Goal: Task Accomplishment & Management: Manage account settings

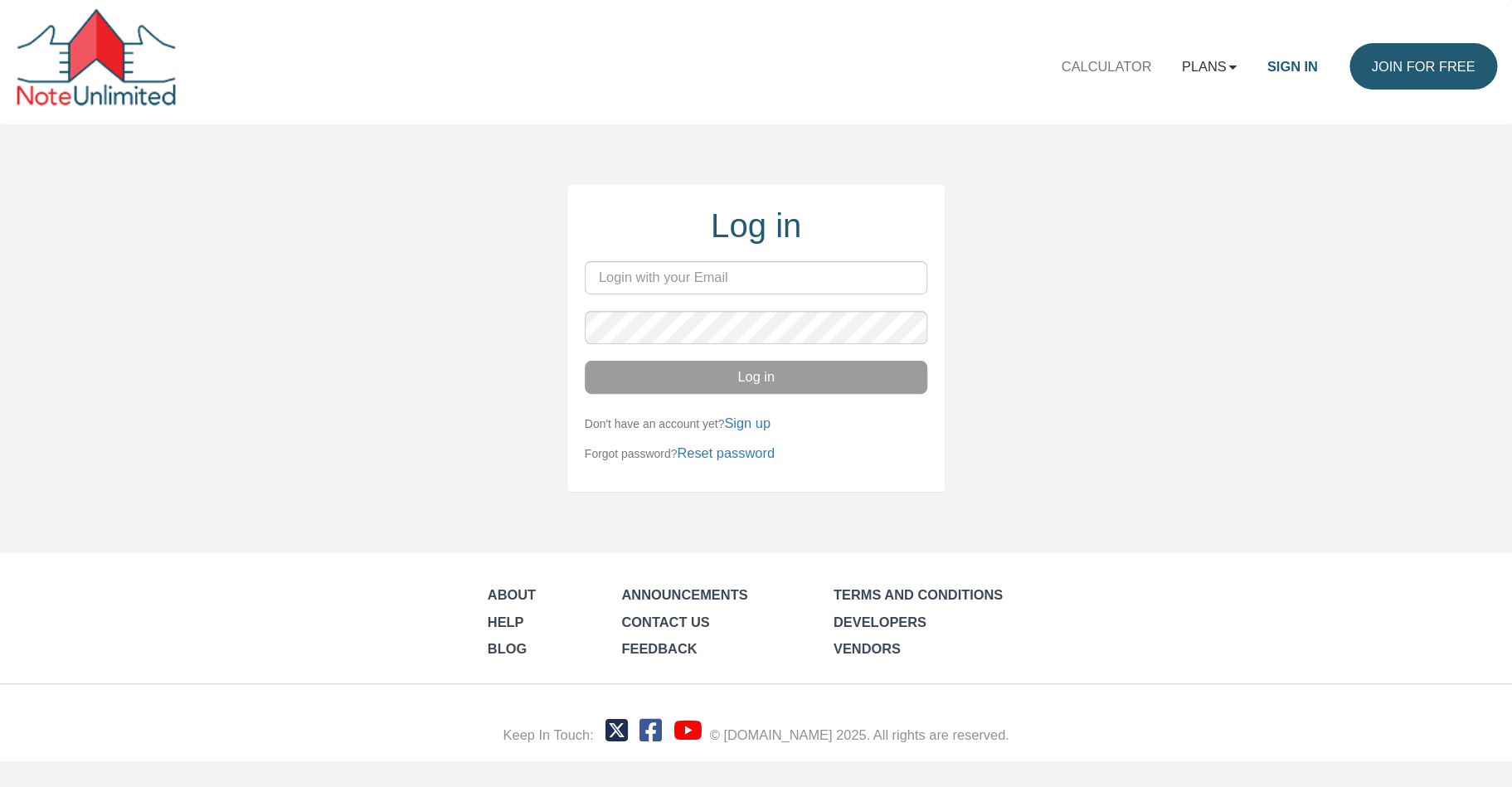
click at [1211, 67] on link "Plans" at bounding box center [1209, 66] width 86 height 46
click at [1155, 113] on link "Personal" at bounding box center [1163, 108] width 175 height 25
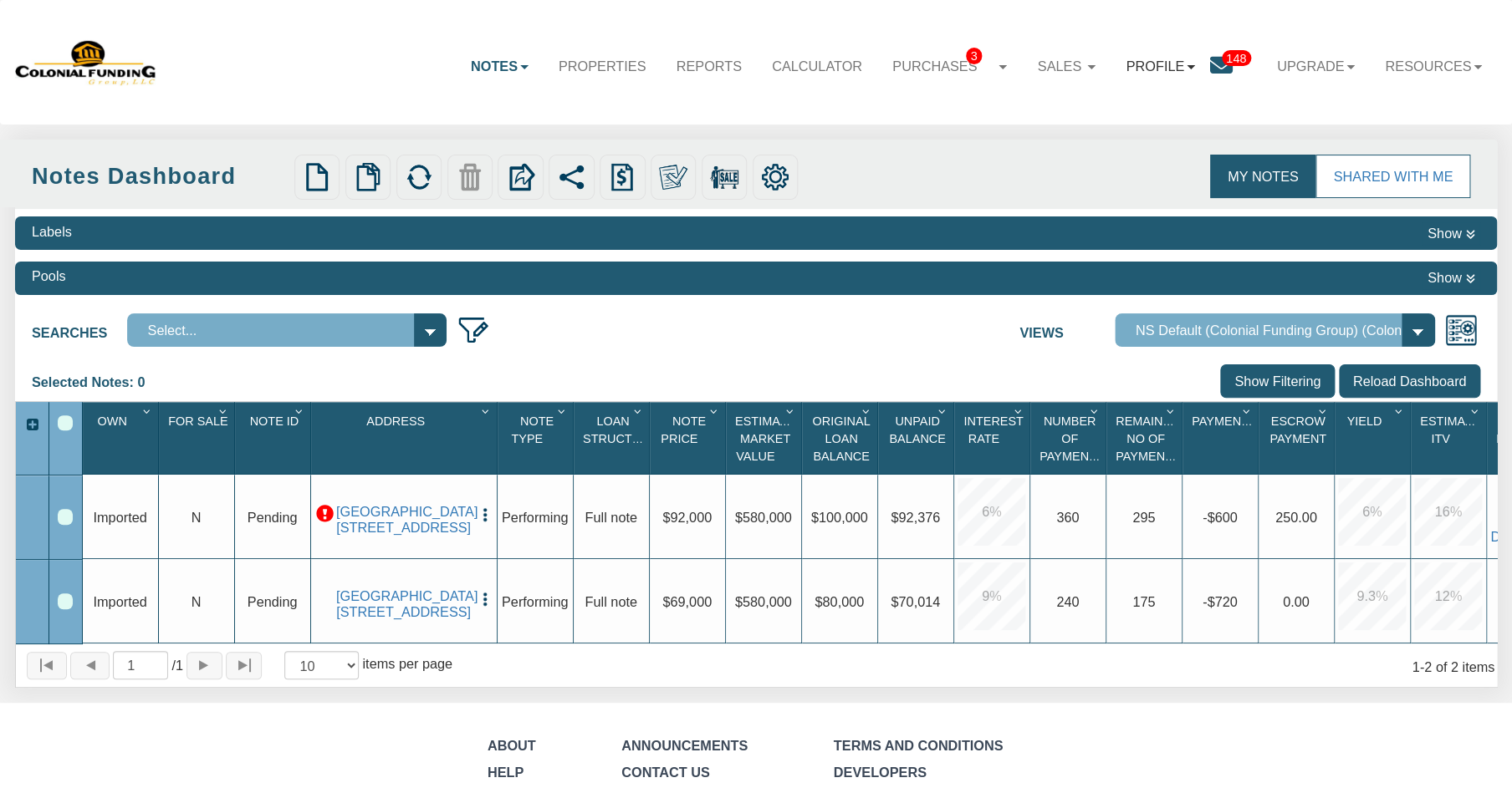
click at [1148, 64] on link "Profile" at bounding box center [1160, 66] width 98 height 46
click at [1130, 108] on link "Settings" at bounding box center [1173, 112] width 176 height 25
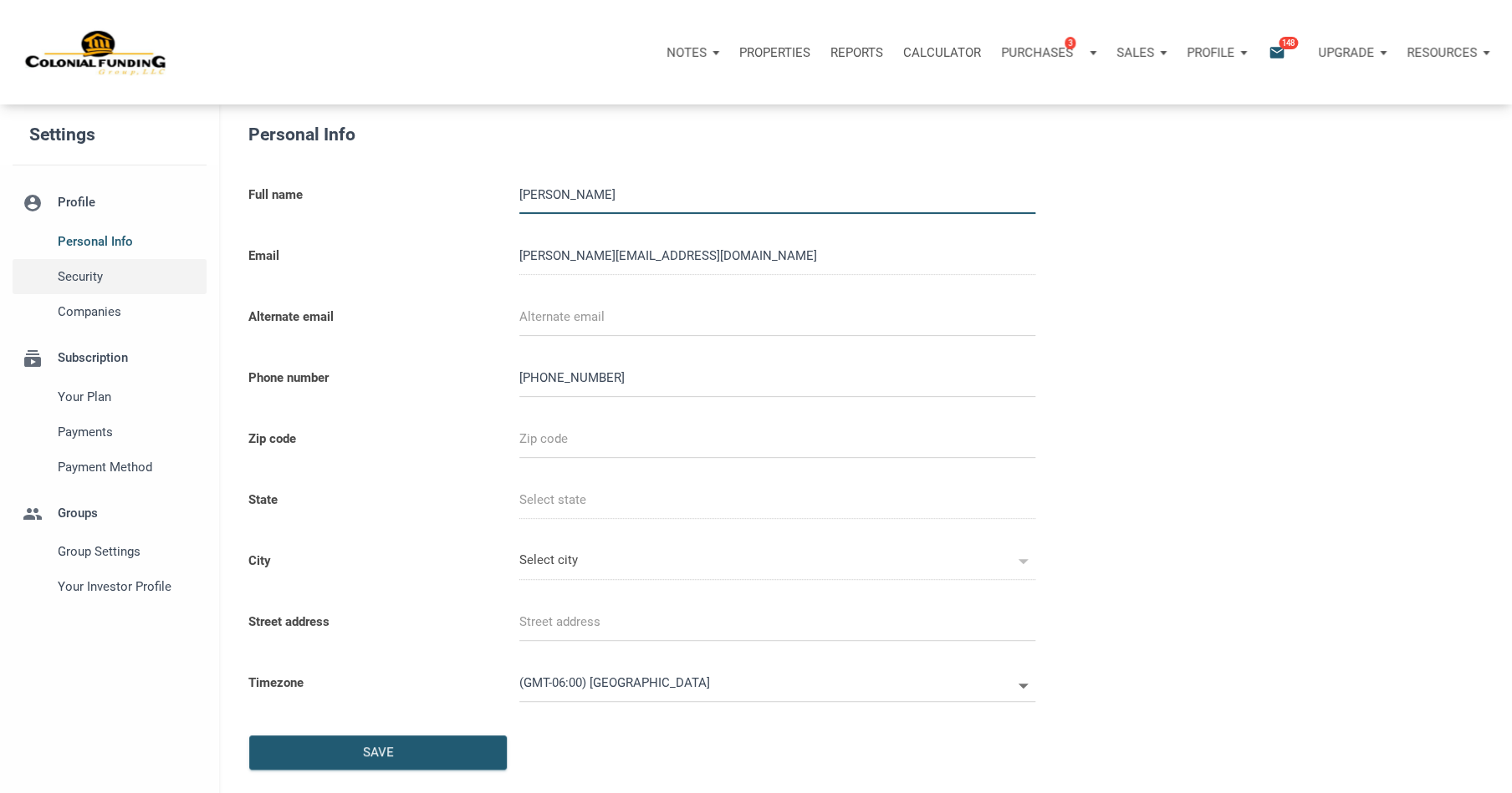
type input "8172320581"
select select
click at [97, 314] on span "Companies" at bounding box center [128, 311] width 141 height 20
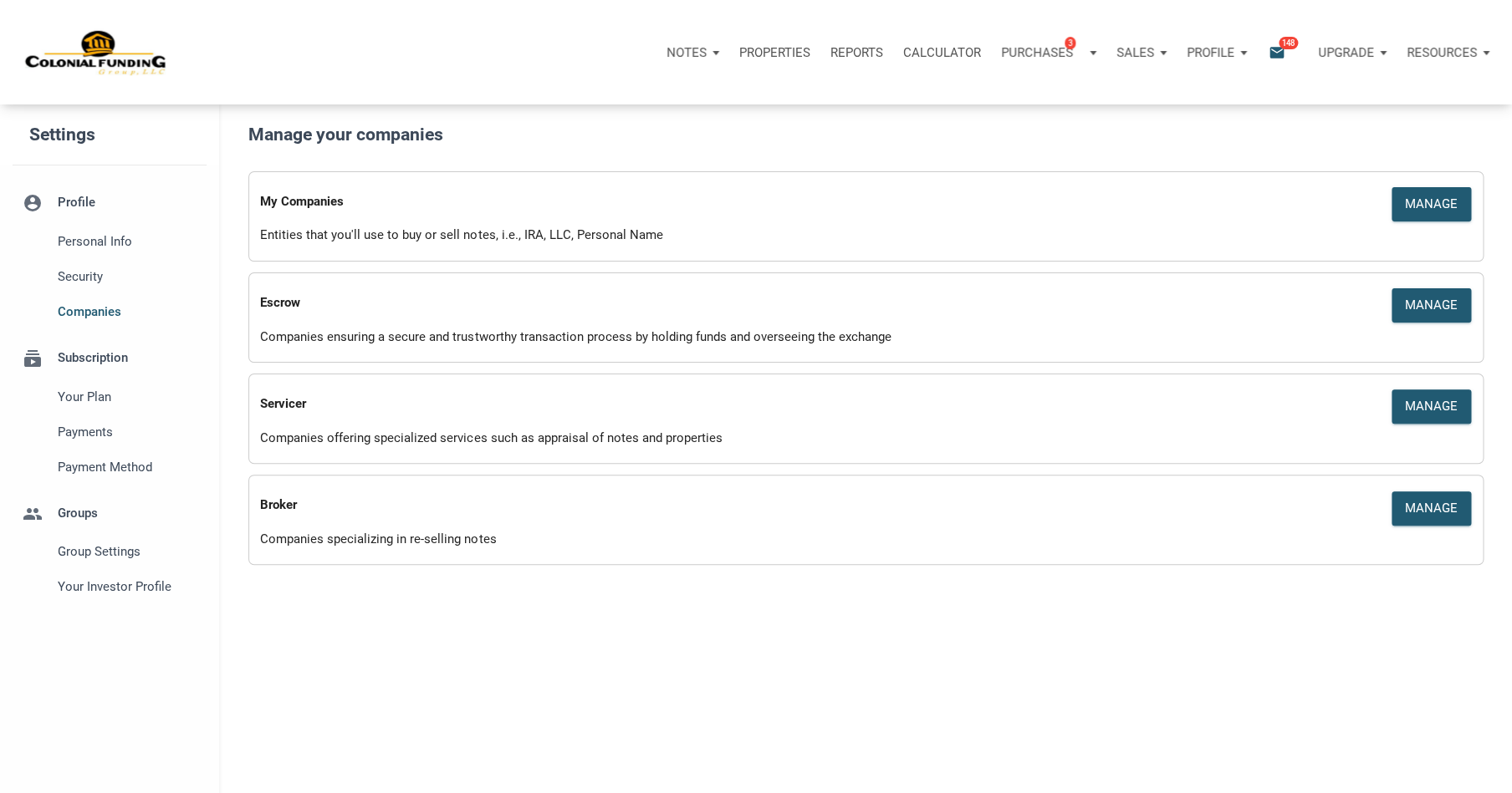
click at [474, 212] on div "My Companies" at bounding box center [711, 198] width 903 height 31
click at [1424, 198] on div "Manage" at bounding box center [1431, 204] width 53 height 19
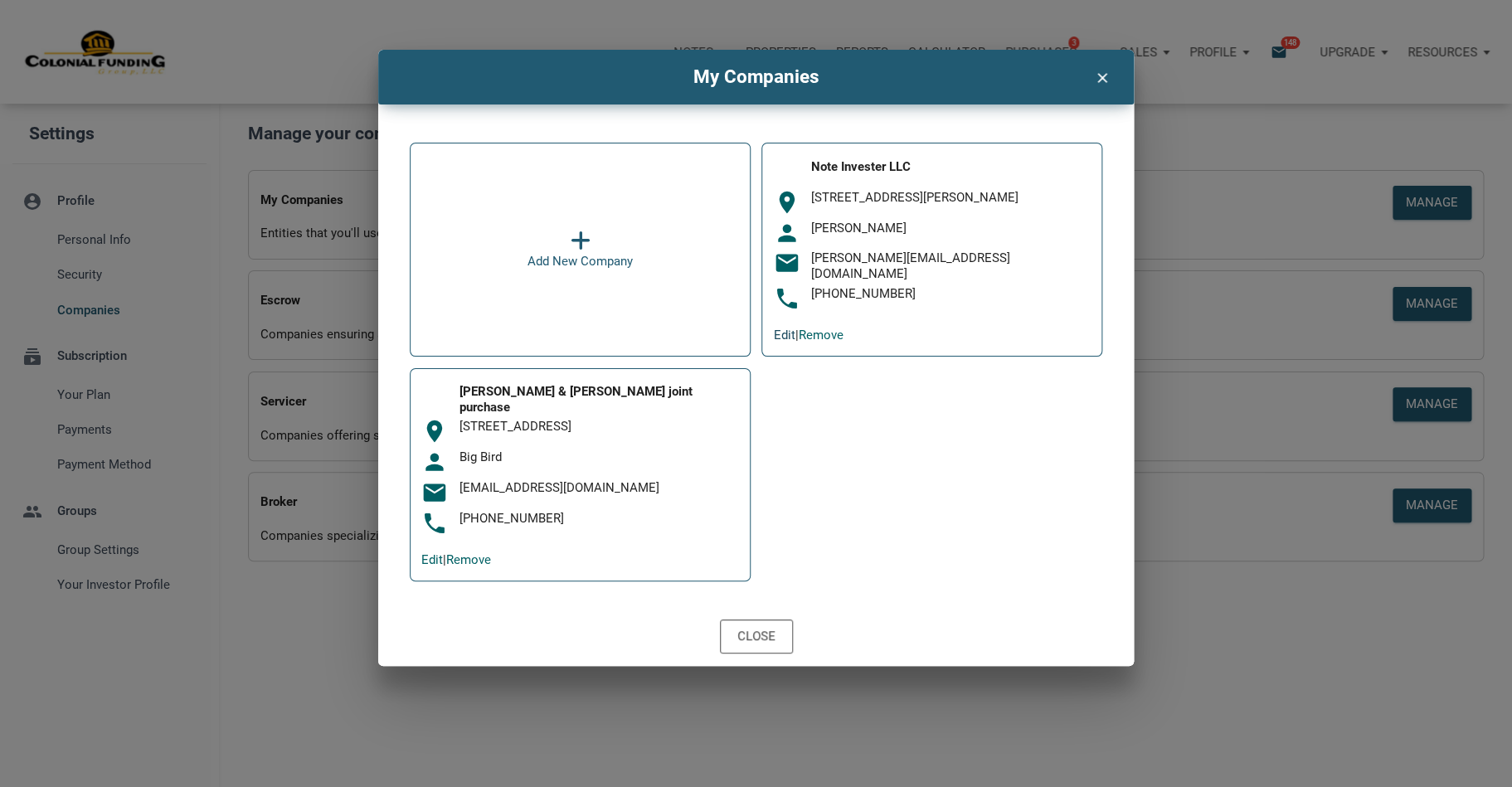
click at [779, 329] on link "Edit" at bounding box center [785, 335] width 22 height 15
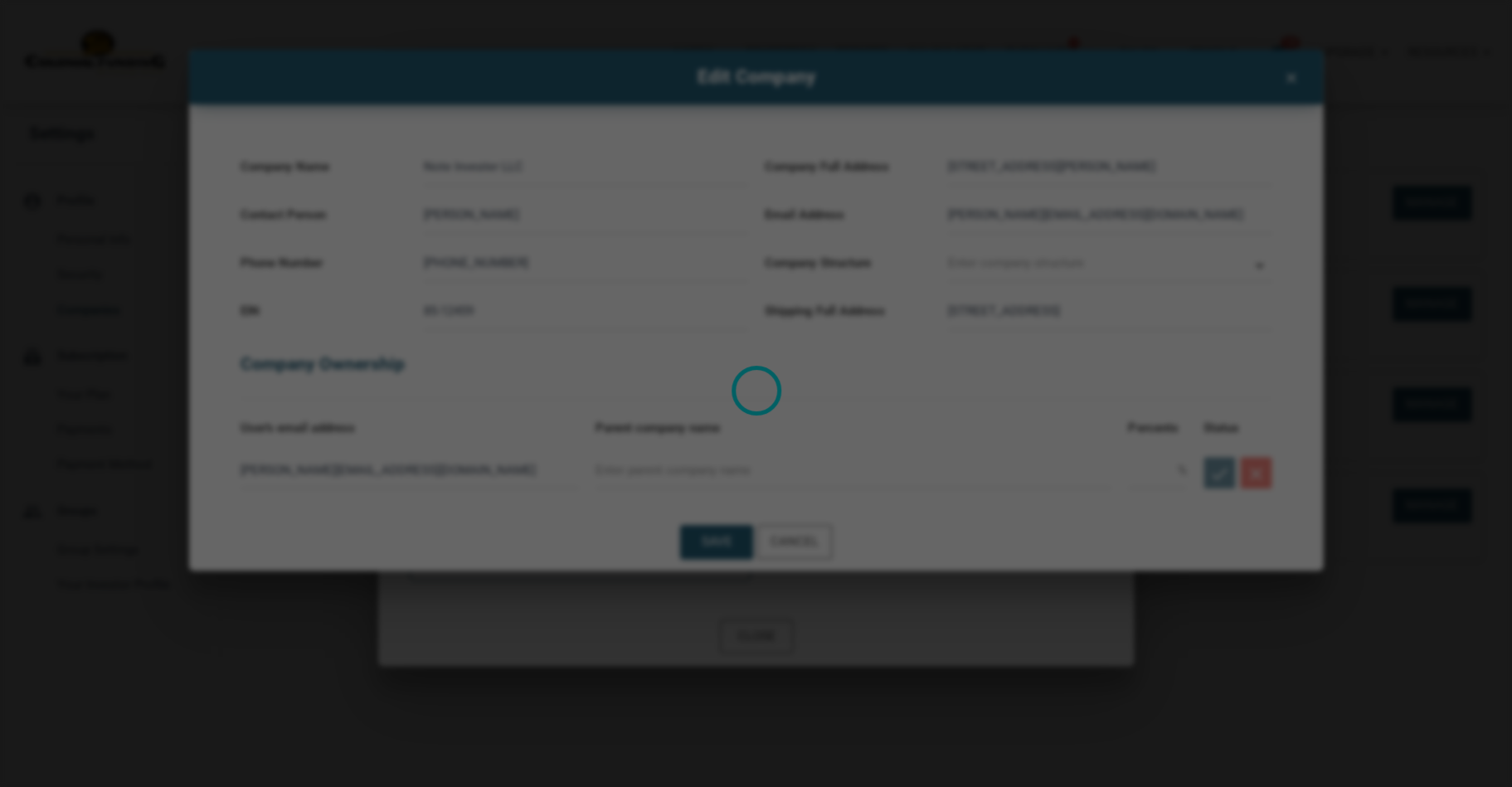
type input "Limited Liability Corporation"
select select
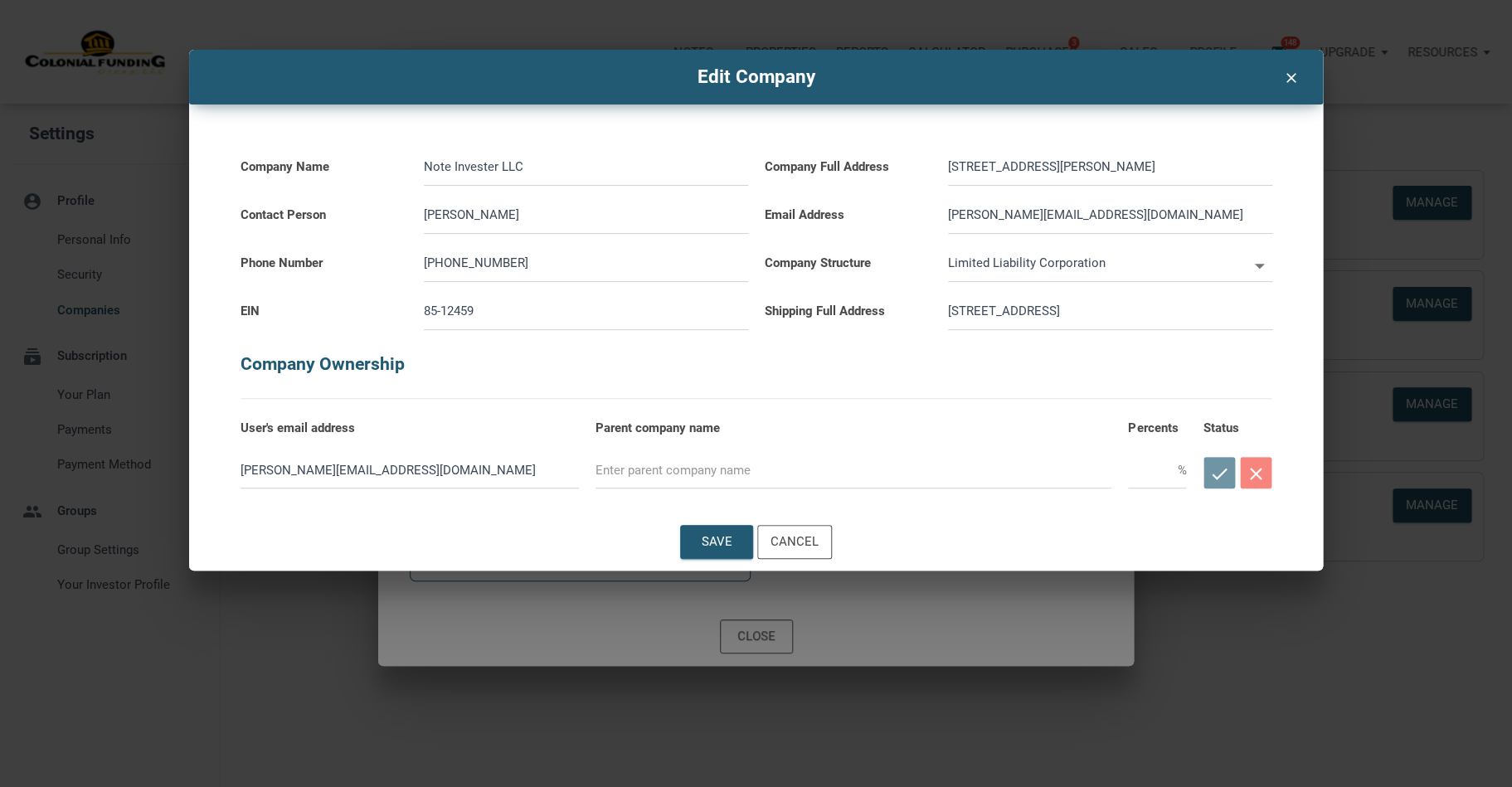
click at [1162, 474] on input "text" at bounding box center [1153, 469] width 49 height 37
type input "50"
click at [1218, 467] on div "check close" at bounding box center [1237, 473] width 69 height 40
click at [718, 470] on input "text" at bounding box center [853, 469] width 516 height 37
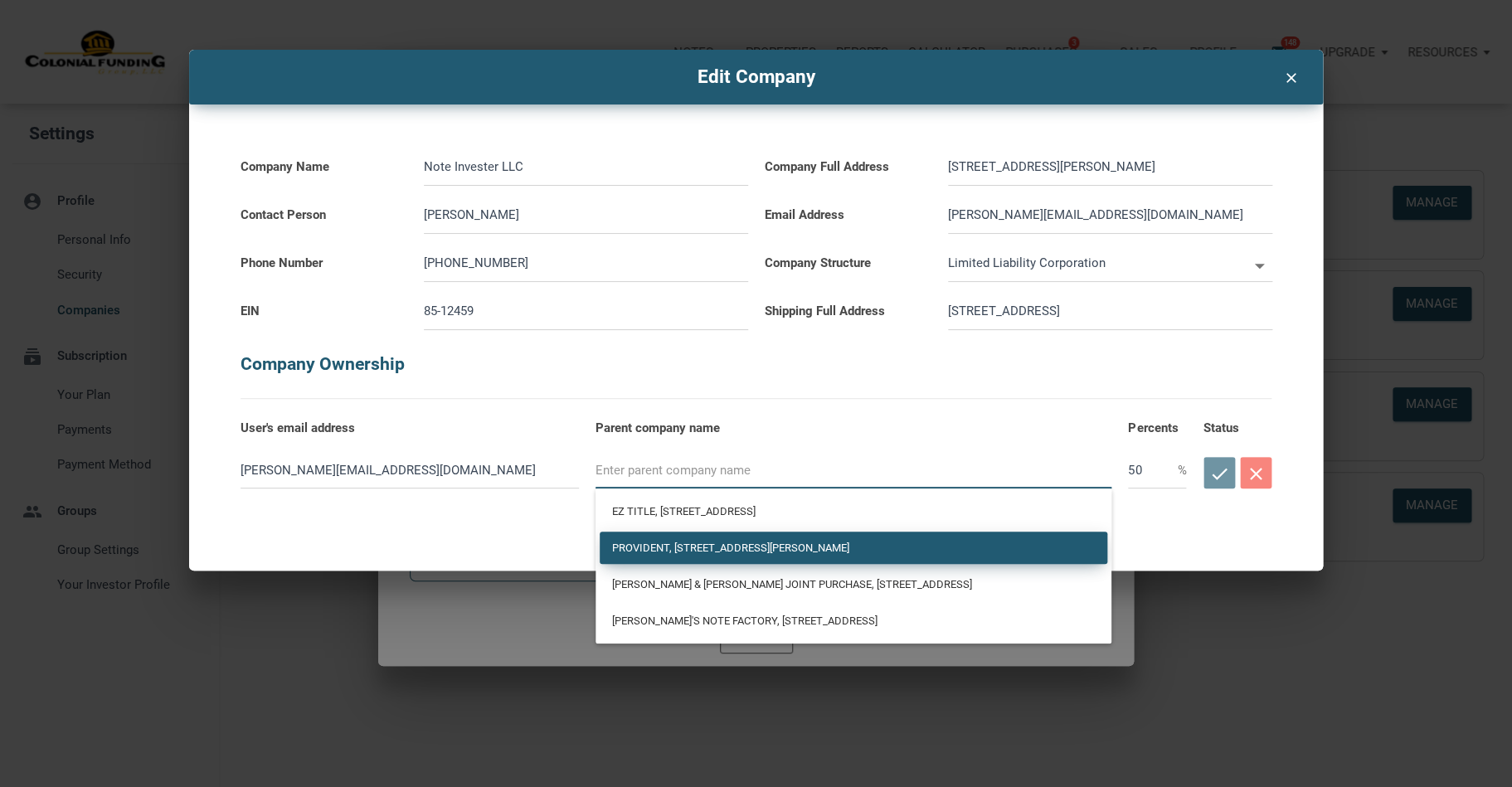
click at [713, 543] on div "Provident, 2601 North Lamar,Suite 201, Austin, TX 78706" at bounding box center [854, 548] width 508 height 33
type input "Provident, 2601 North Lamar,Suite 201, Austin, TX 78706"
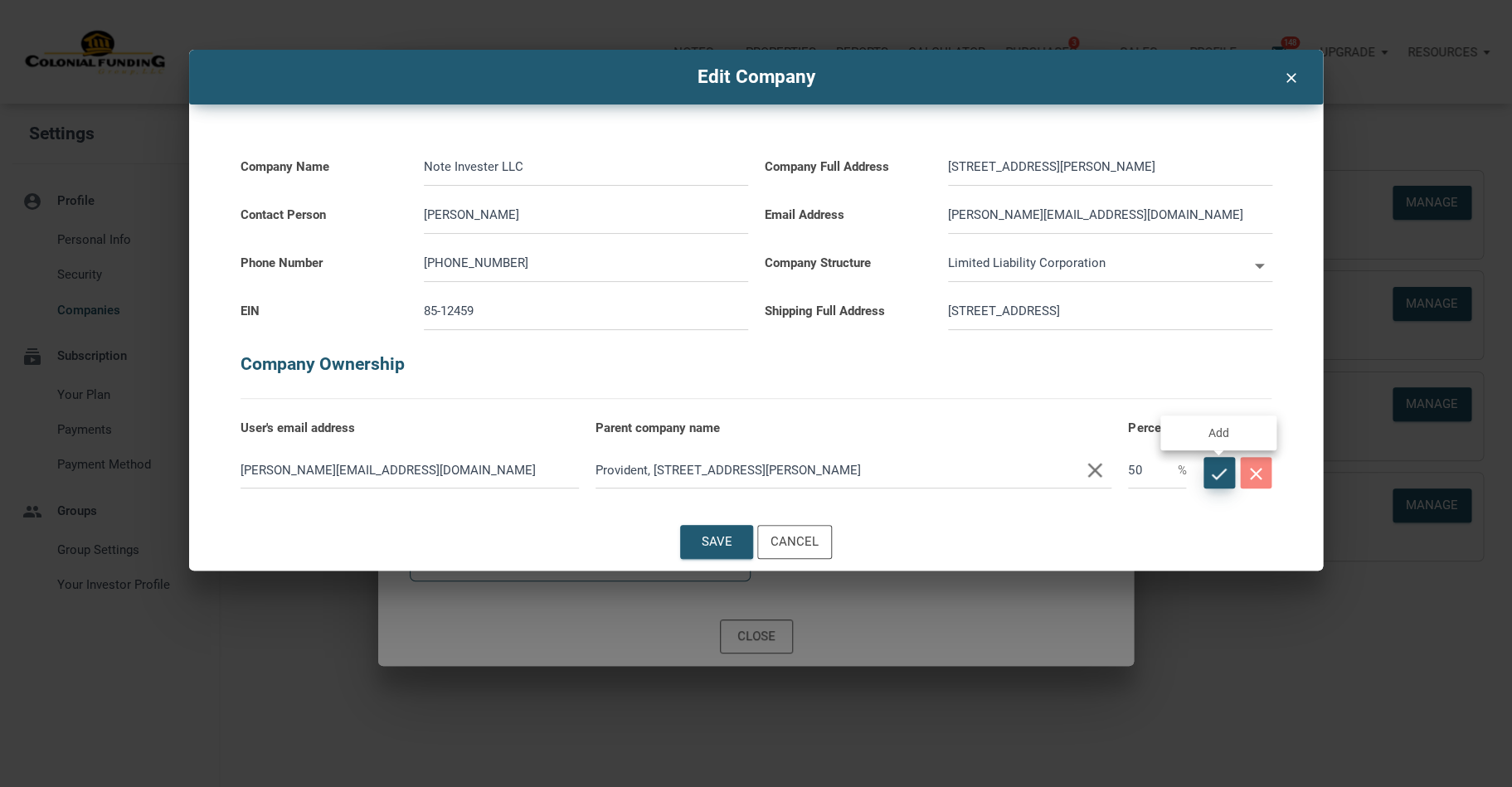
click at [1216, 473] on icon "check" at bounding box center [1218, 473] width 21 height 21
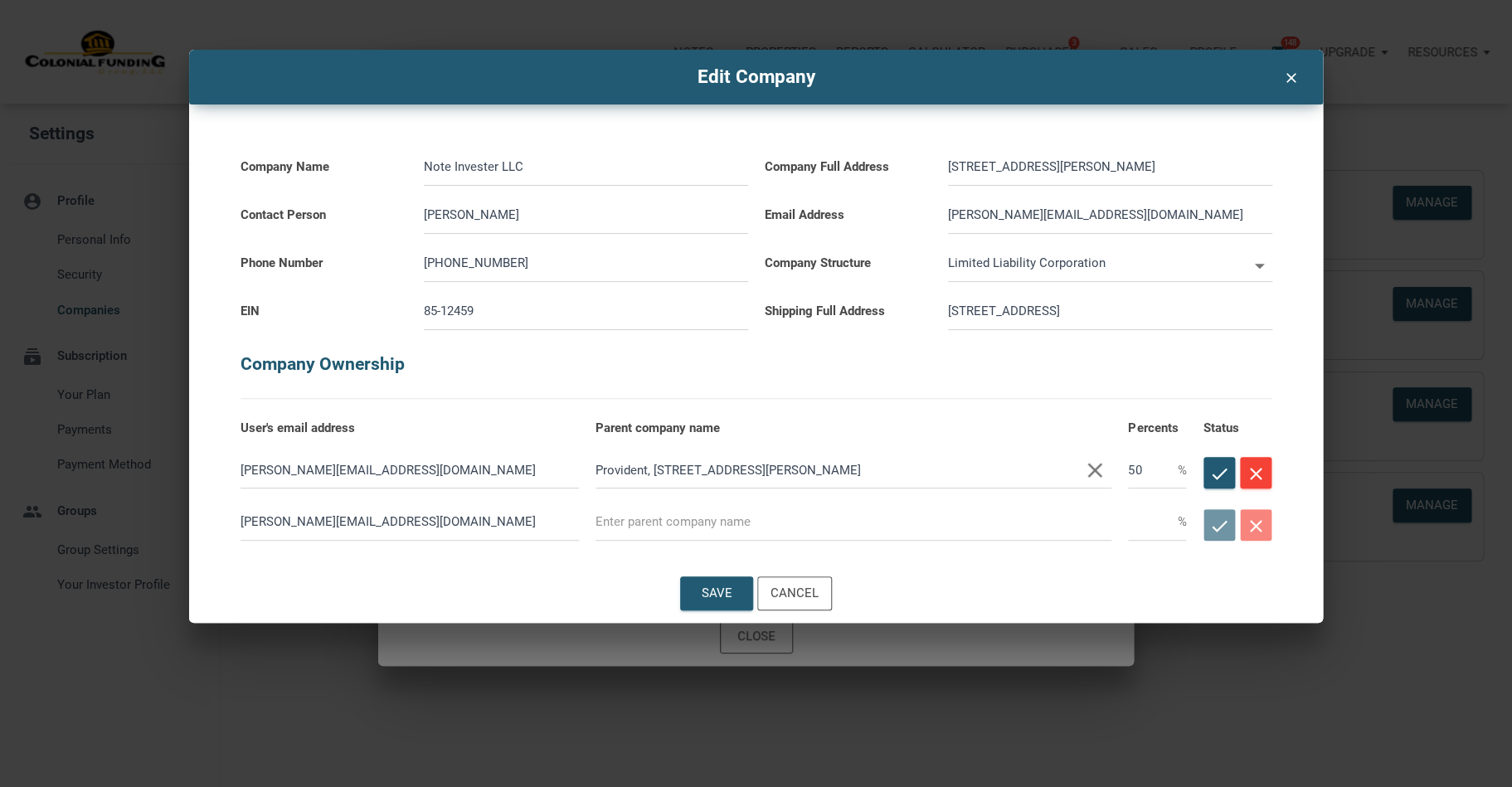
click at [815, 524] on input "text" at bounding box center [853, 521] width 516 height 37
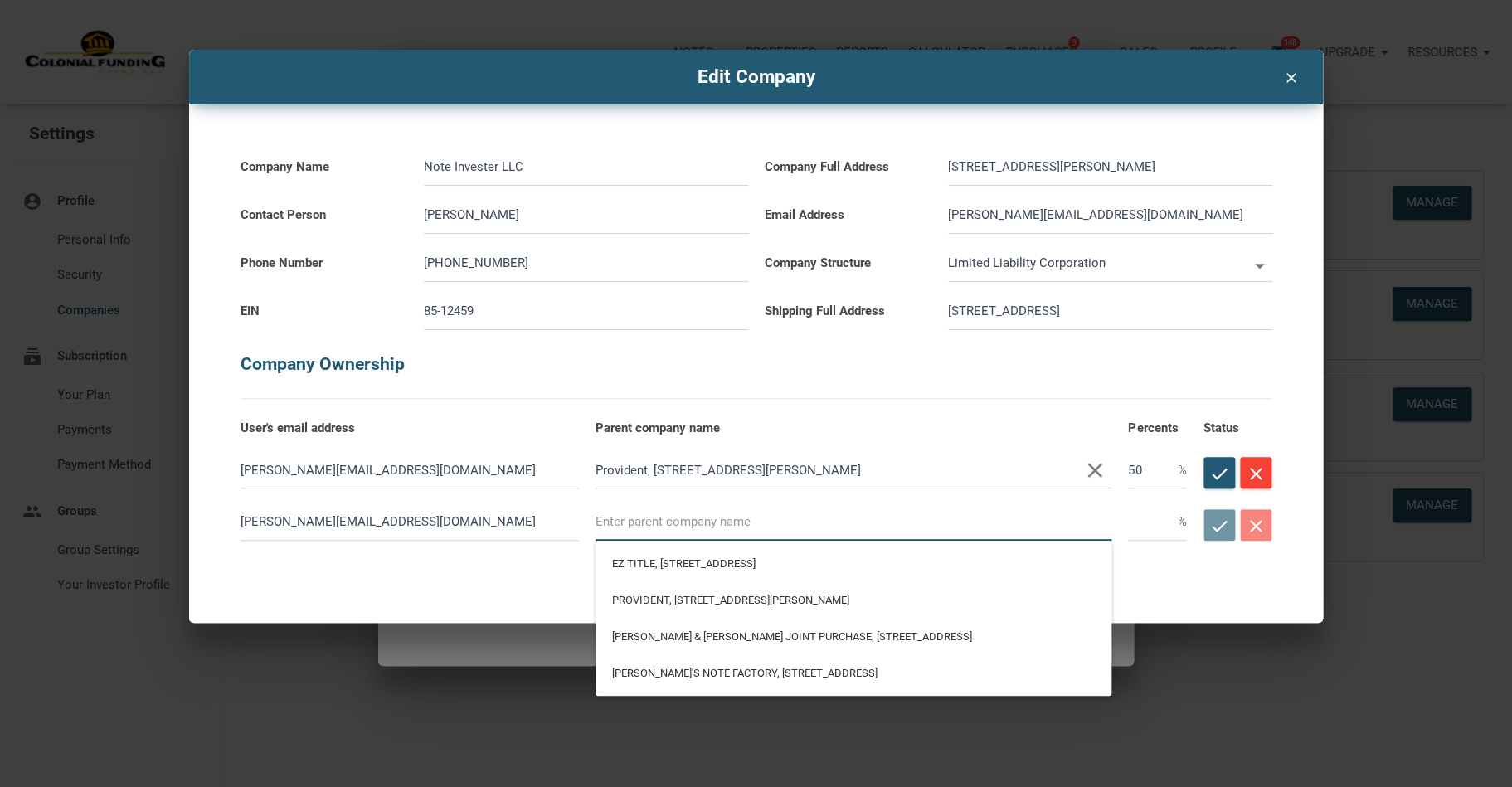
click at [1160, 520] on input "text" at bounding box center [1153, 521] width 49 height 37
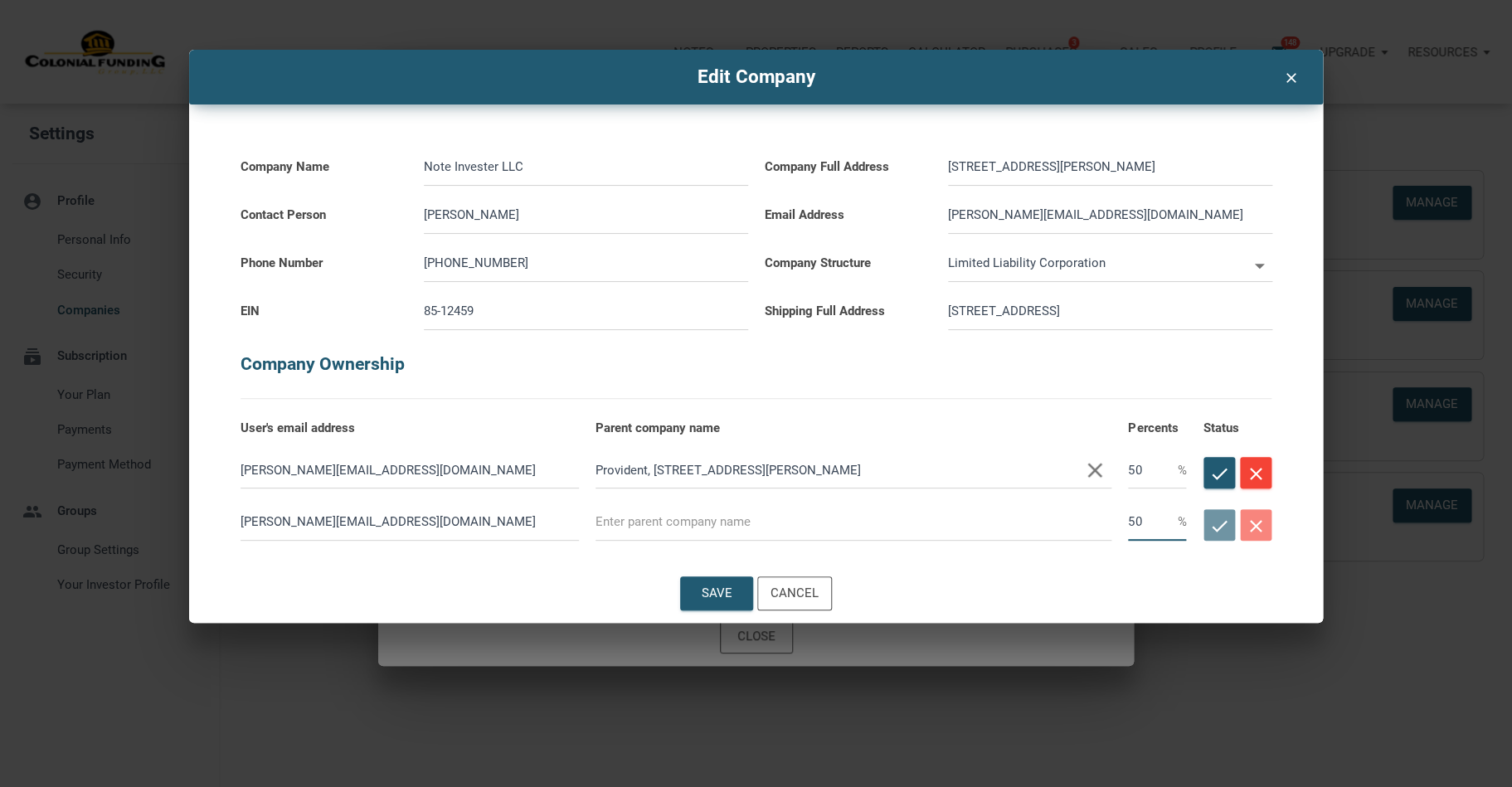
type input "50"
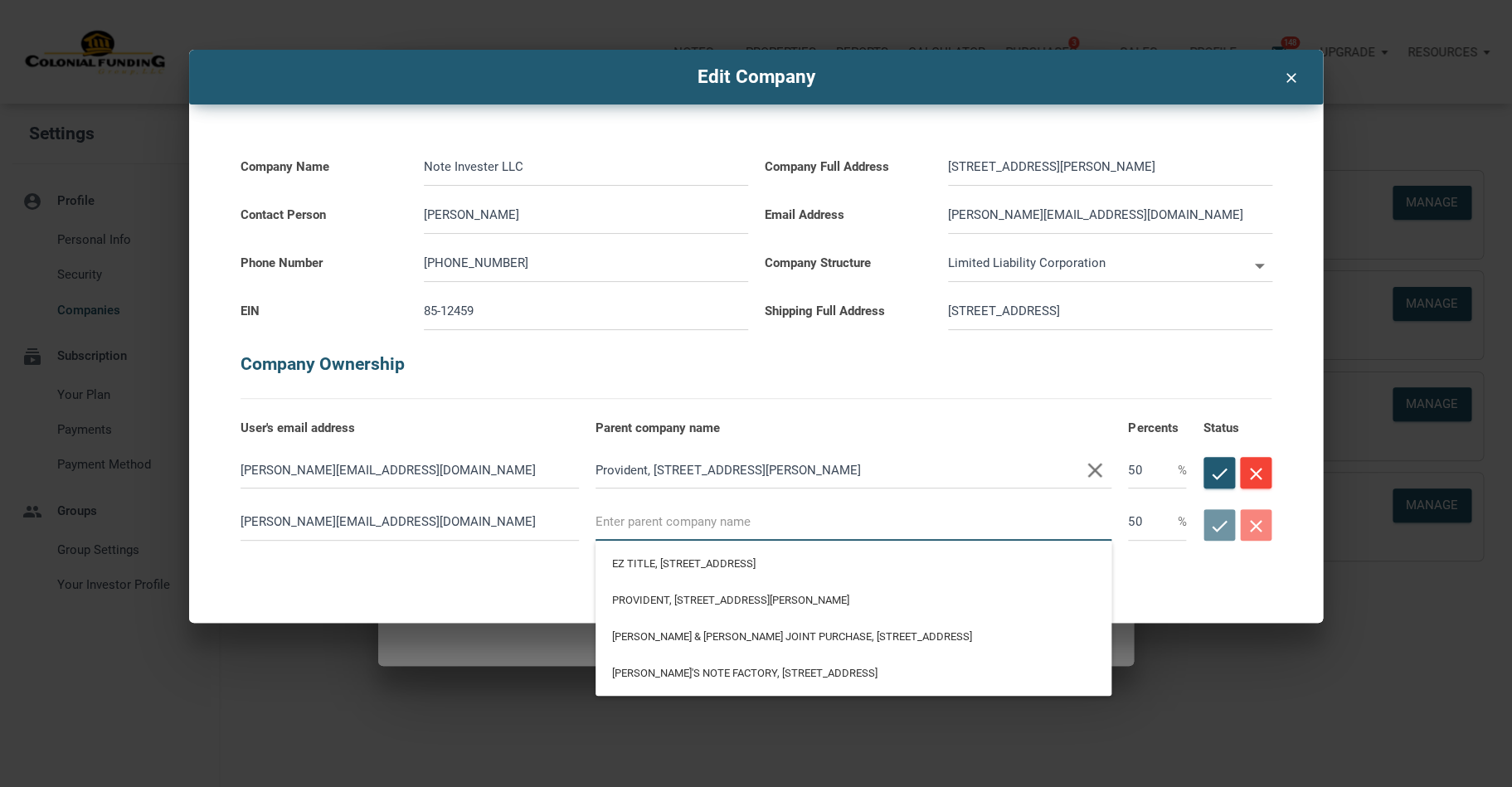
click at [789, 526] on input "text" at bounding box center [853, 521] width 516 height 37
click at [1294, 82] on icon "clear" at bounding box center [1291, 76] width 20 height 23
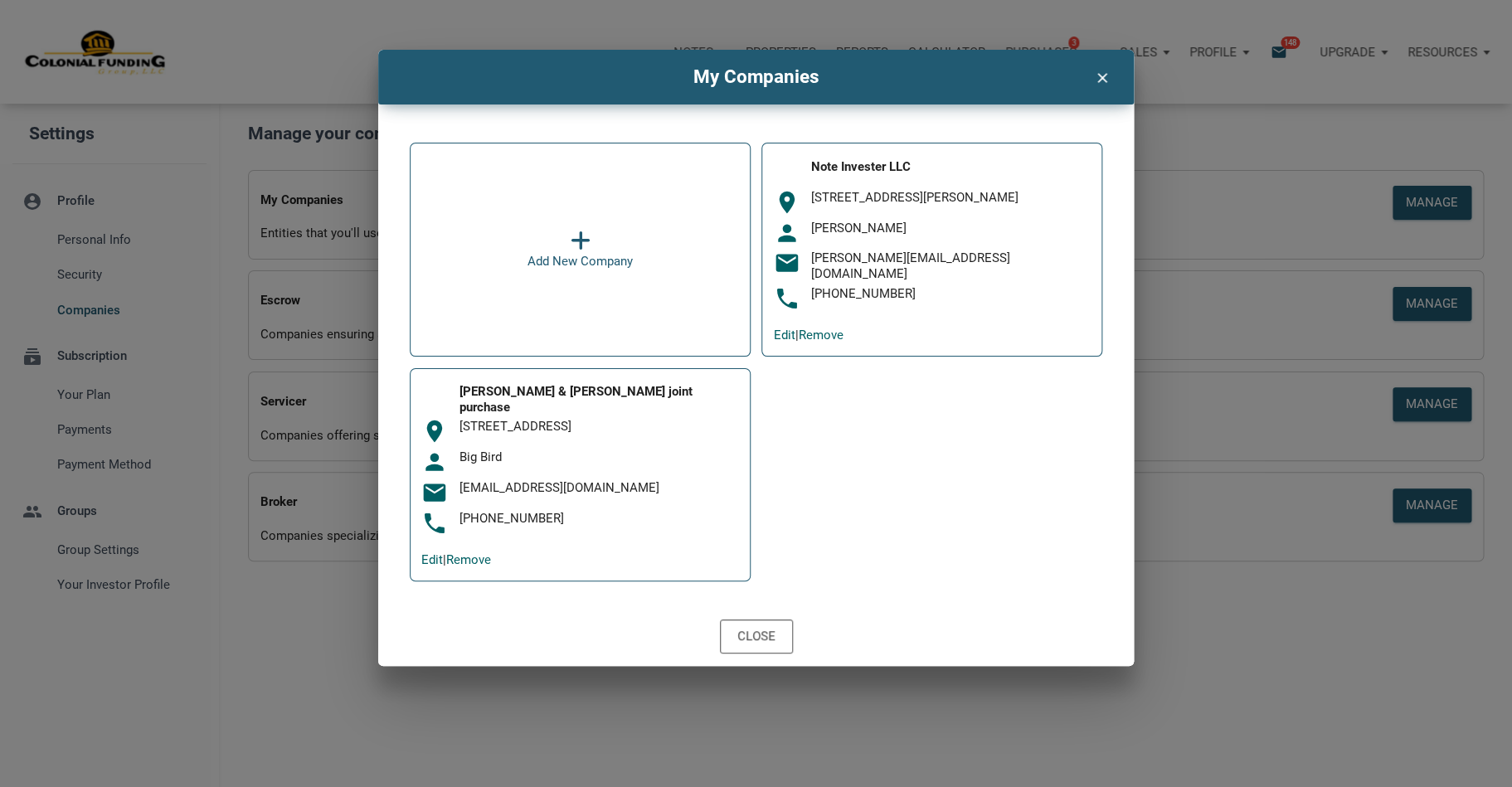
click at [570, 253] on div "Add New Company" at bounding box center [580, 261] width 106 height 20
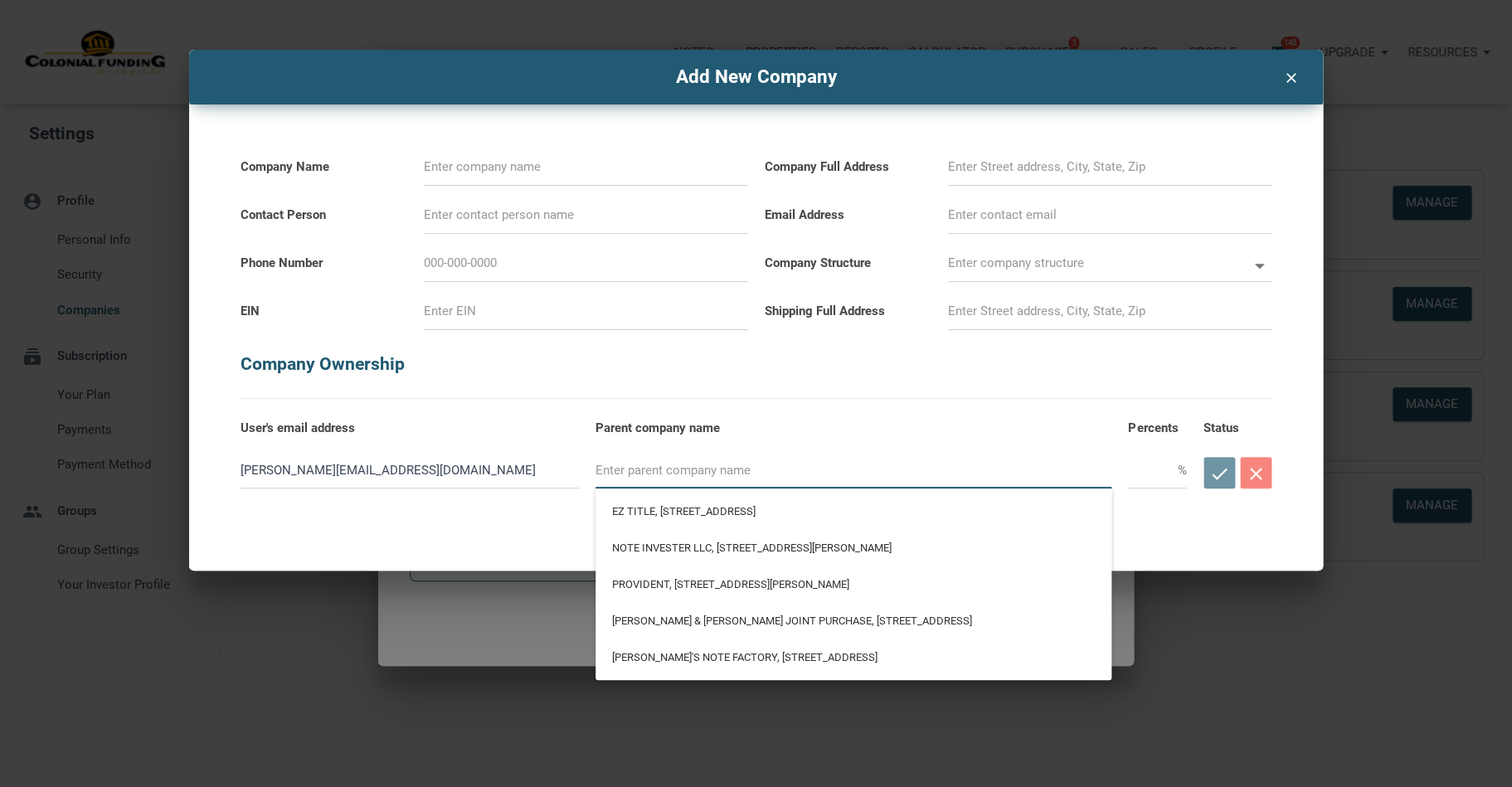
click at [718, 471] on input "text" at bounding box center [853, 469] width 516 height 37
click at [1301, 79] on div "clear" at bounding box center [1291, 73] width 42 height 32
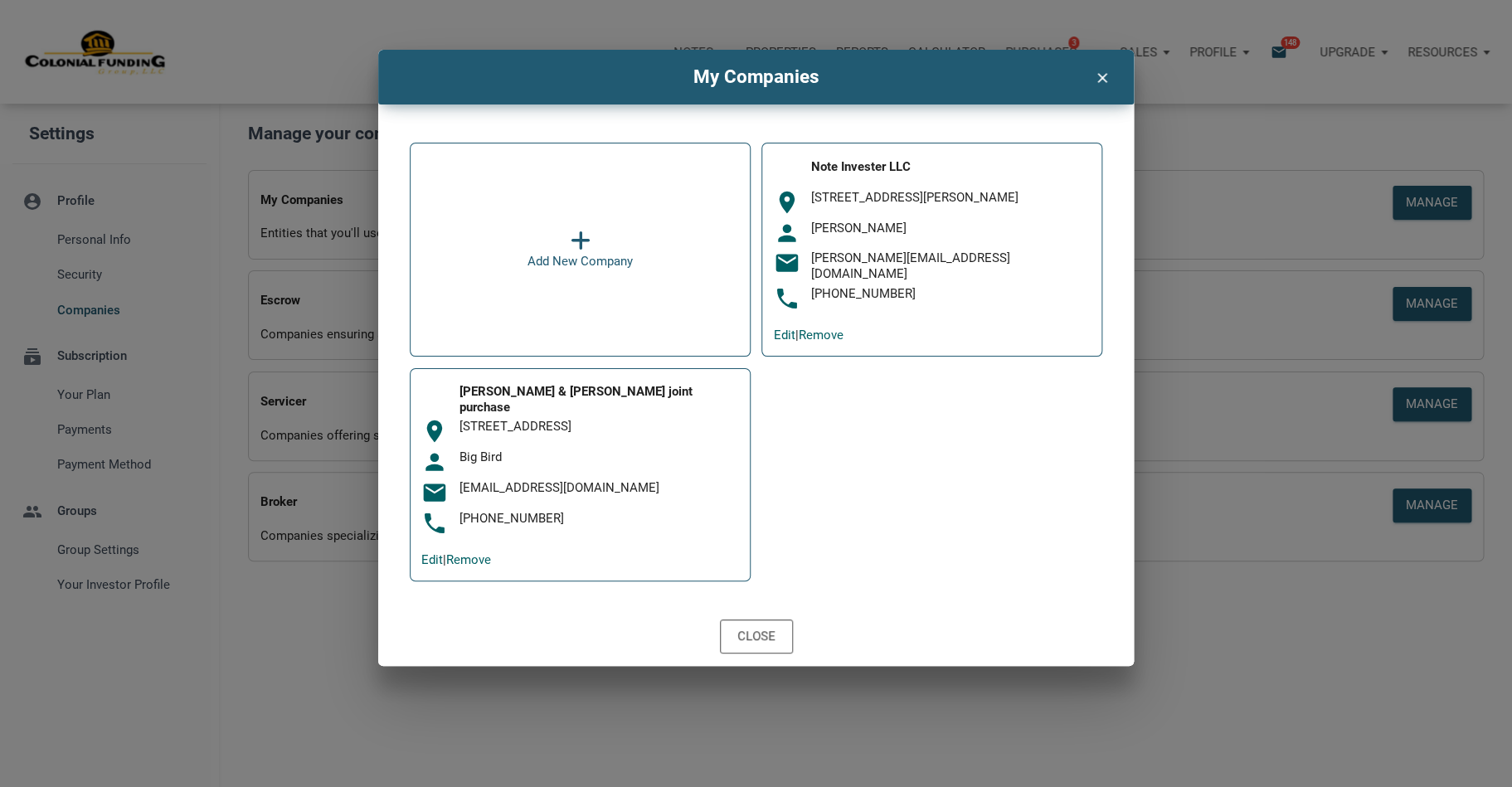
click at [1094, 79] on icon "clear" at bounding box center [1102, 76] width 20 height 23
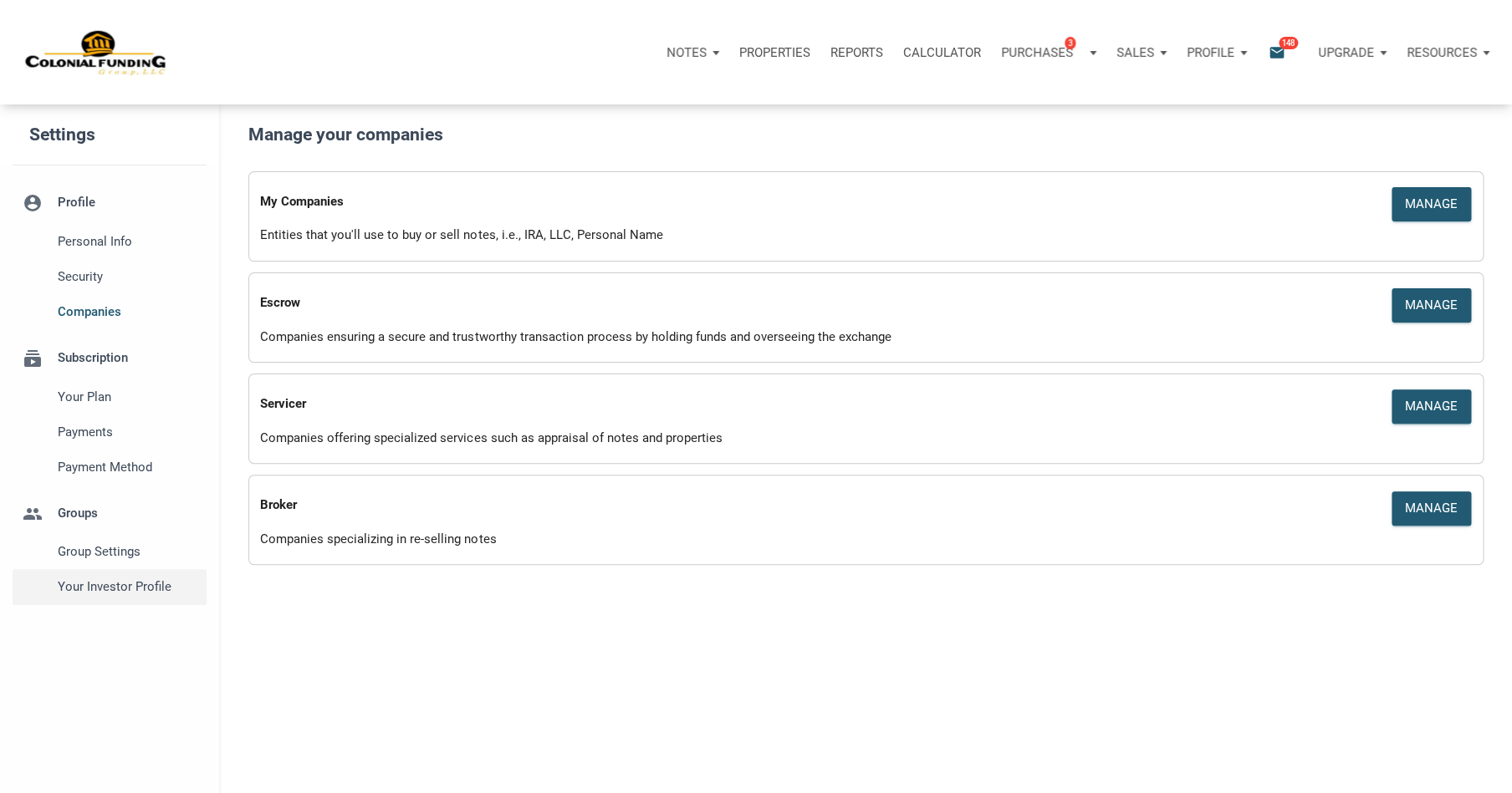
click at [107, 590] on span "Your Investor Profile" at bounding box center [128, 586] width 141 height 20
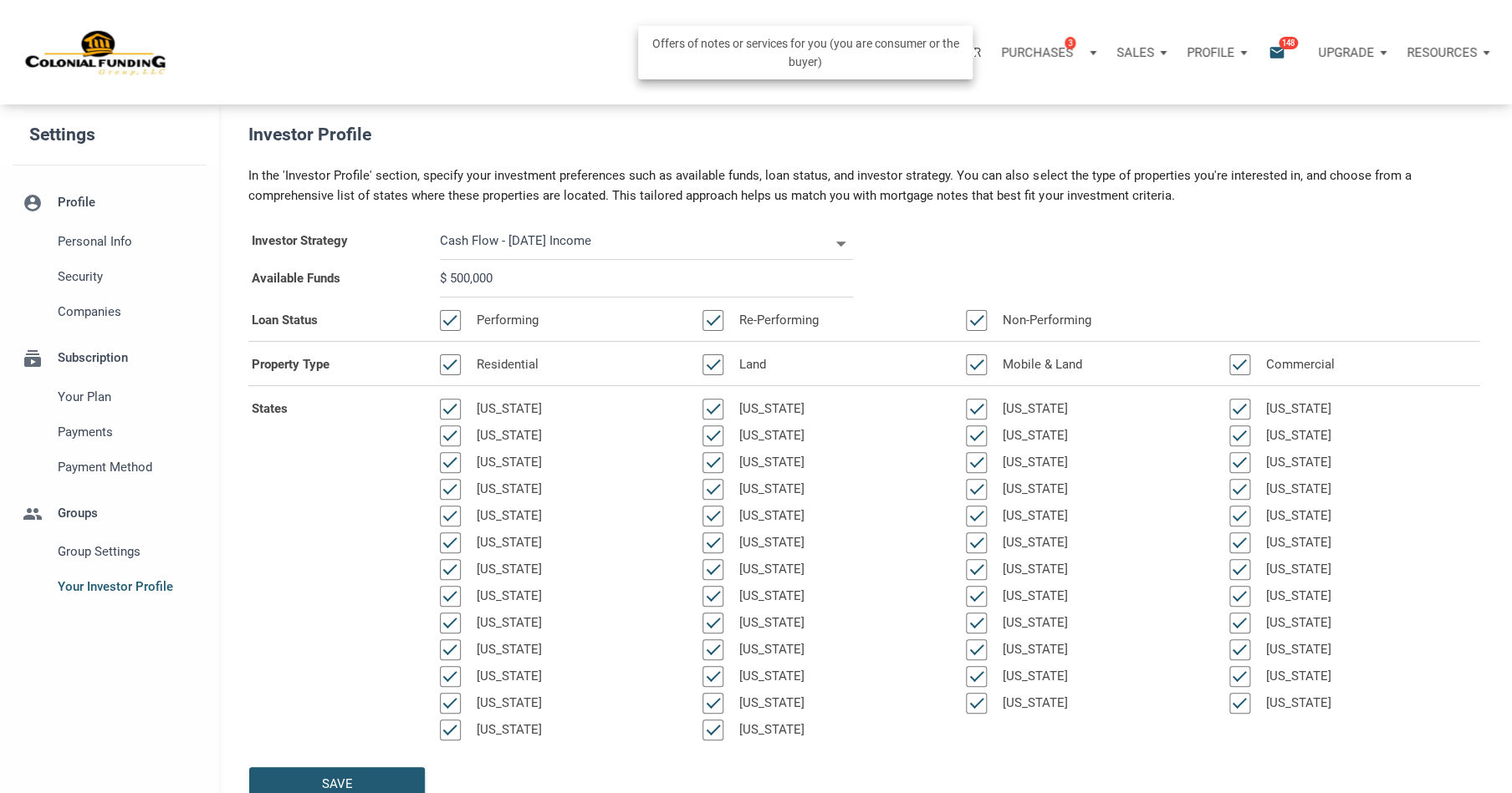
click at [1046, 50] on p "Purchases" at bounding box center [1037, 53] width 72 height 15
click at [1006, 99] on link "Note Offers 3" at bounding box center [1023, 97] width 158 height 35
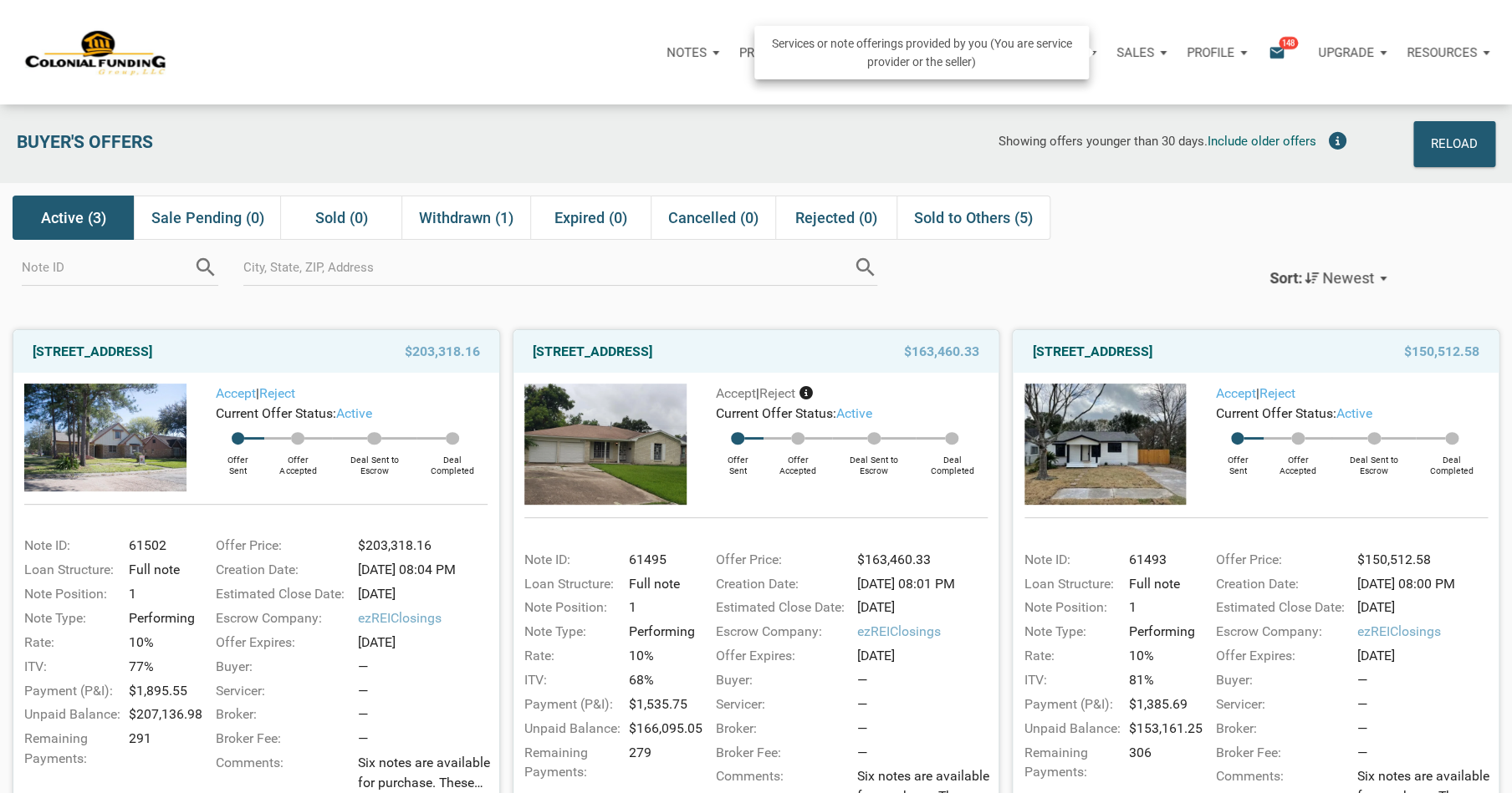
click at [1146, 55] on p "Sales" at bounding box center [1135, 53] width 37 height 15
click at [1105, 92] on link "Note Offers" at bounding box center [1093, 97] width 158 height 35
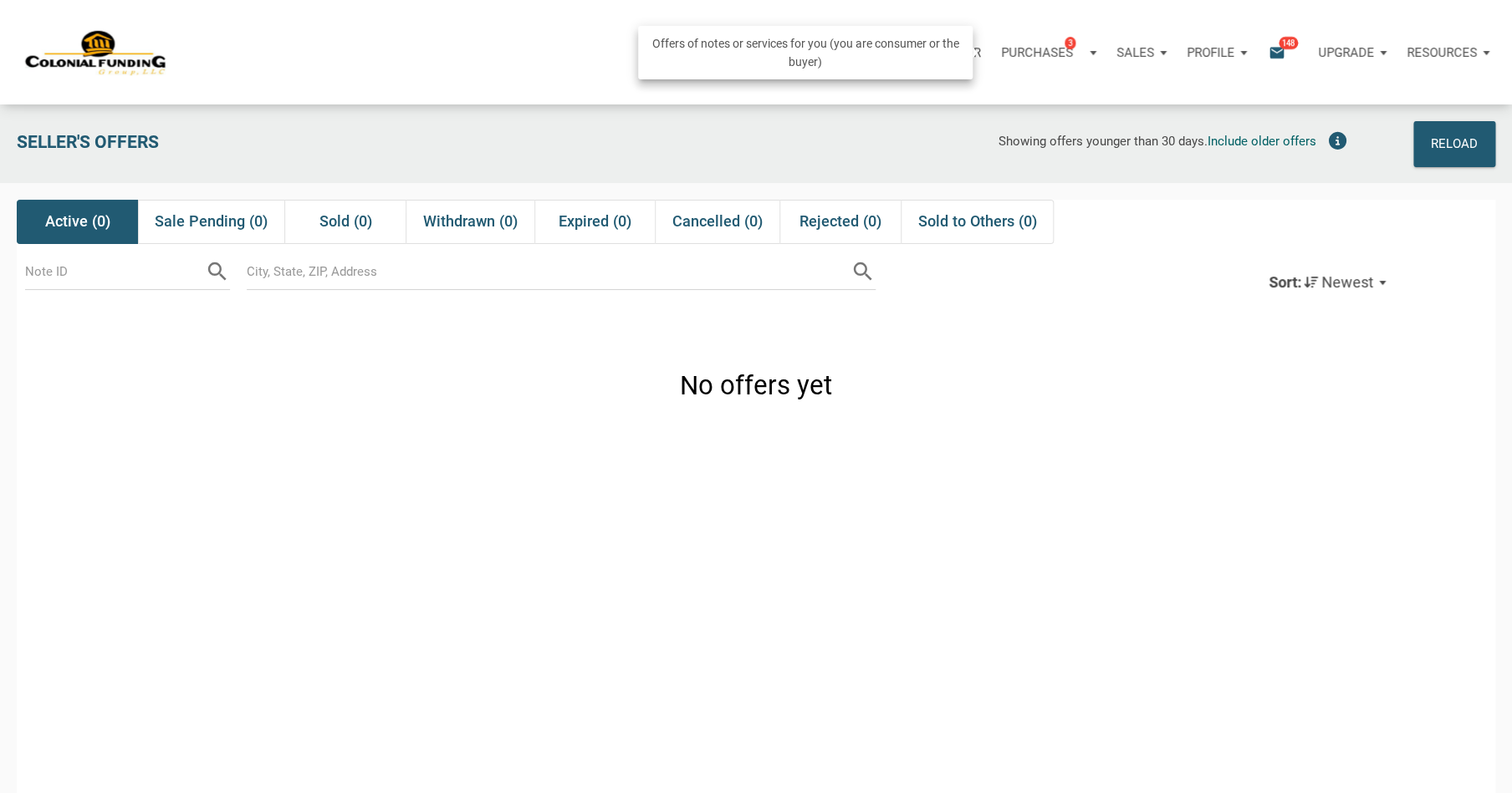
click at [1048, 55] on p "Purchases" at bounding box center [1037, 53] width 72 height 15
click at [980, 97] on link "Note Offers 3" at bounding box center [1023, 97] width 158 height 35
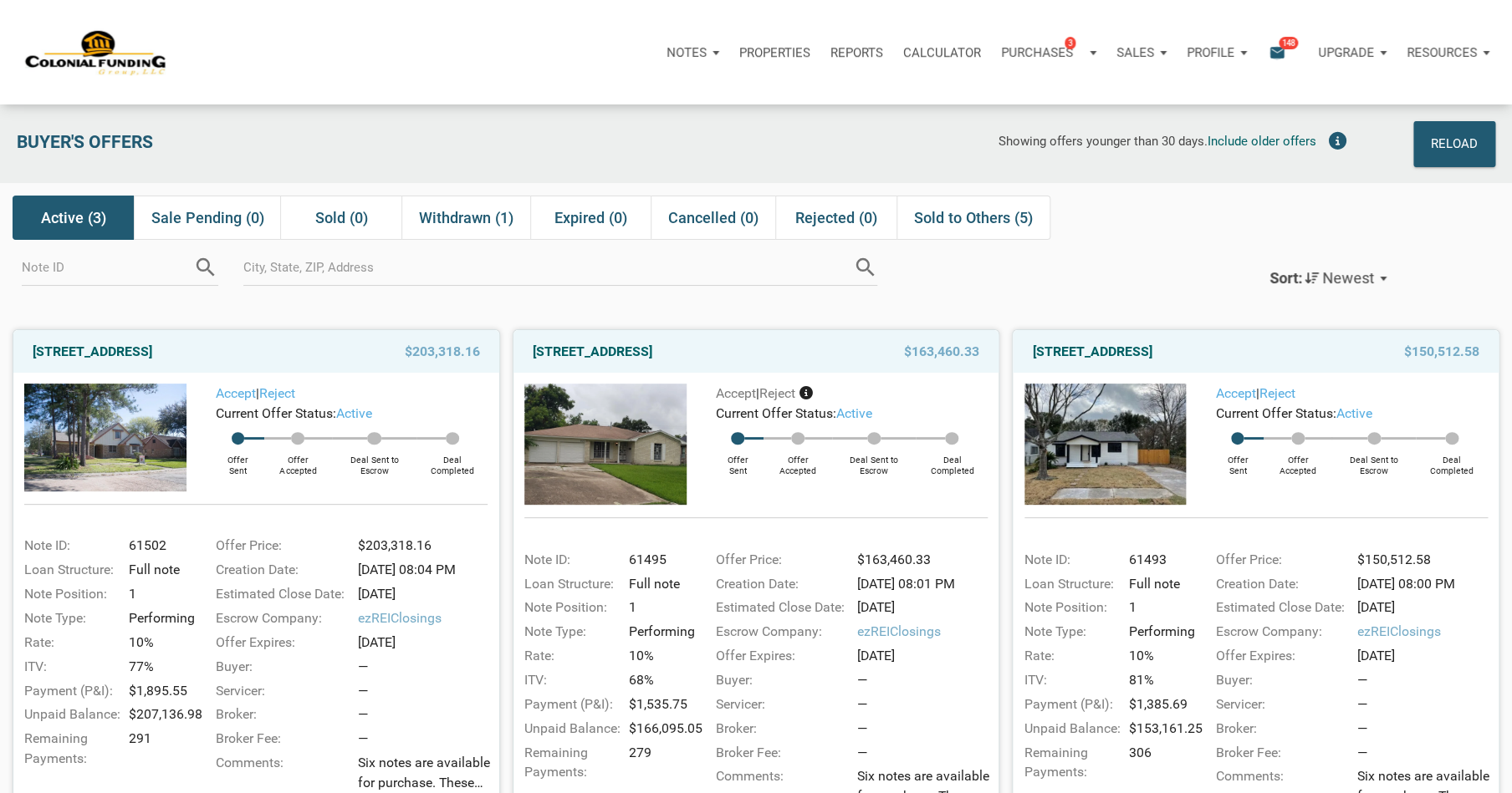
click at [1274, 53] on icon "email" at bounding box center [1277, 52] width 20 height 19
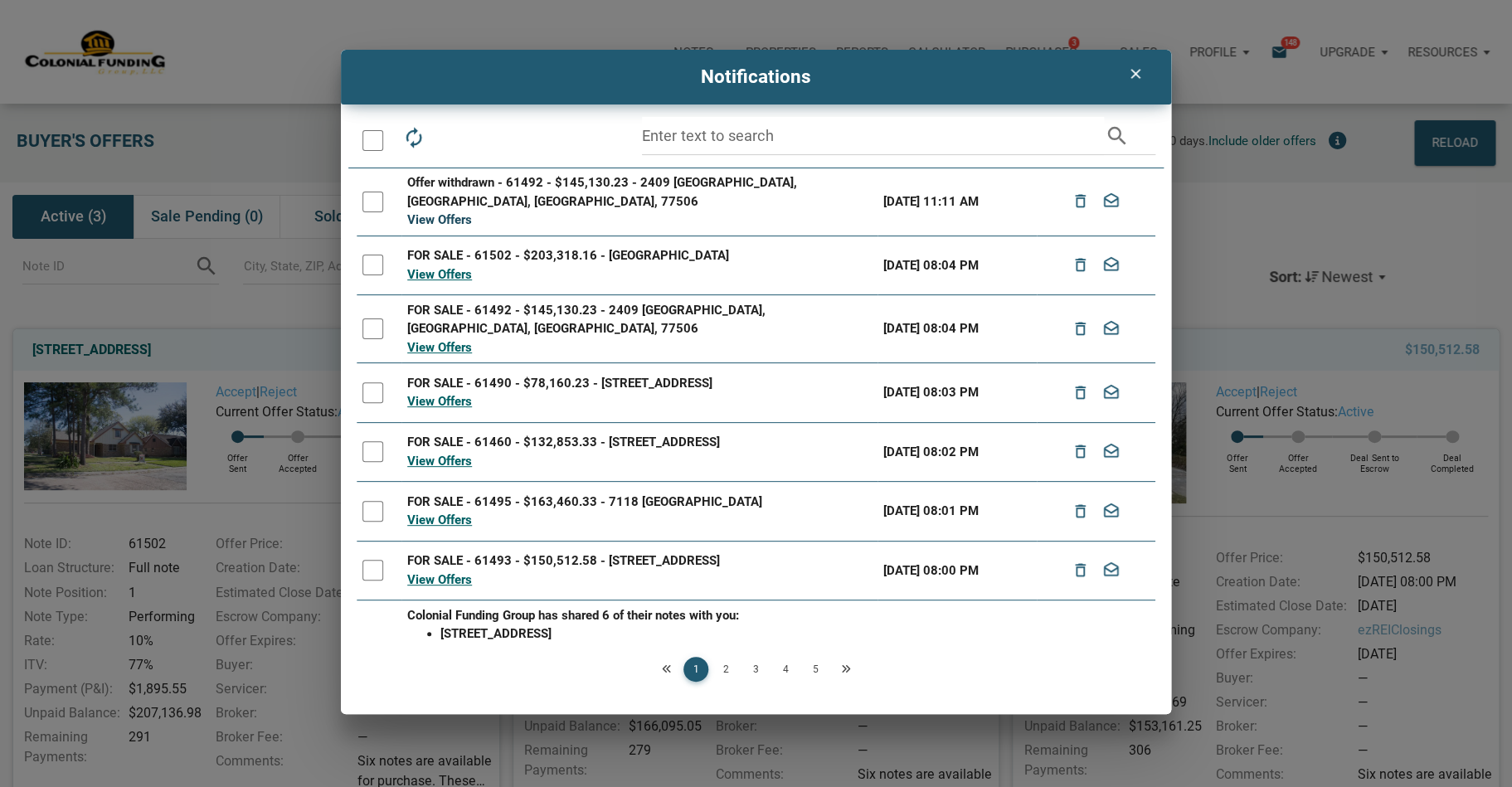
click at [453, 212] on link "View Offers" at bounding box center [440, 220] width 65 height 15
